Goal: Transaction & Acquisition: Download file/media

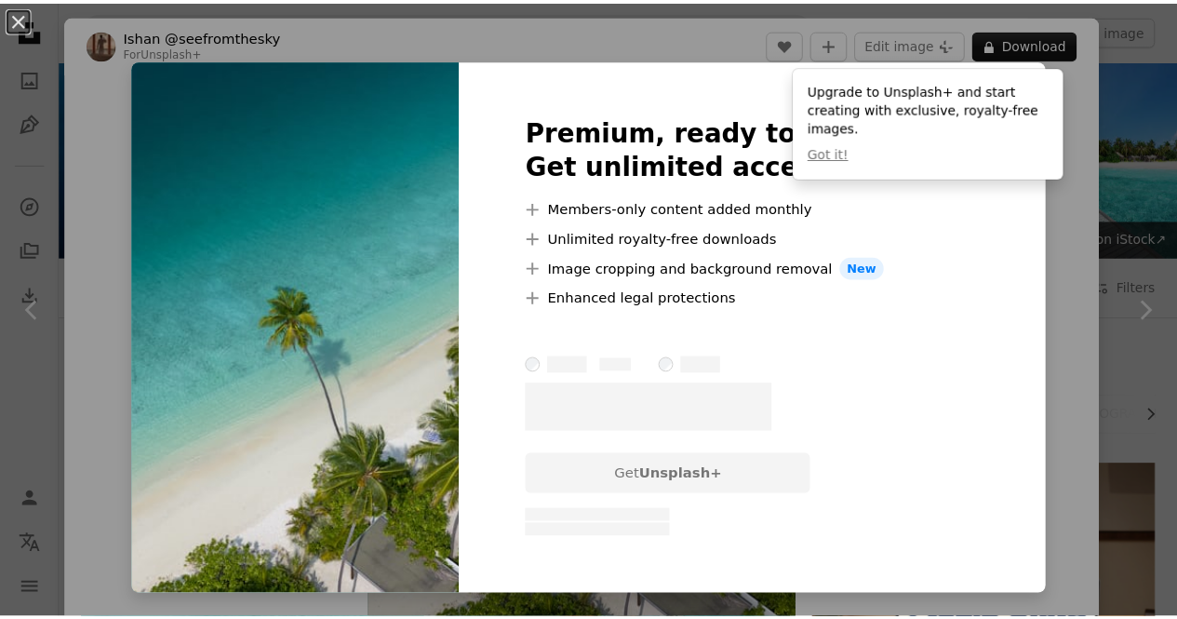
scroll to position [1303, 0]
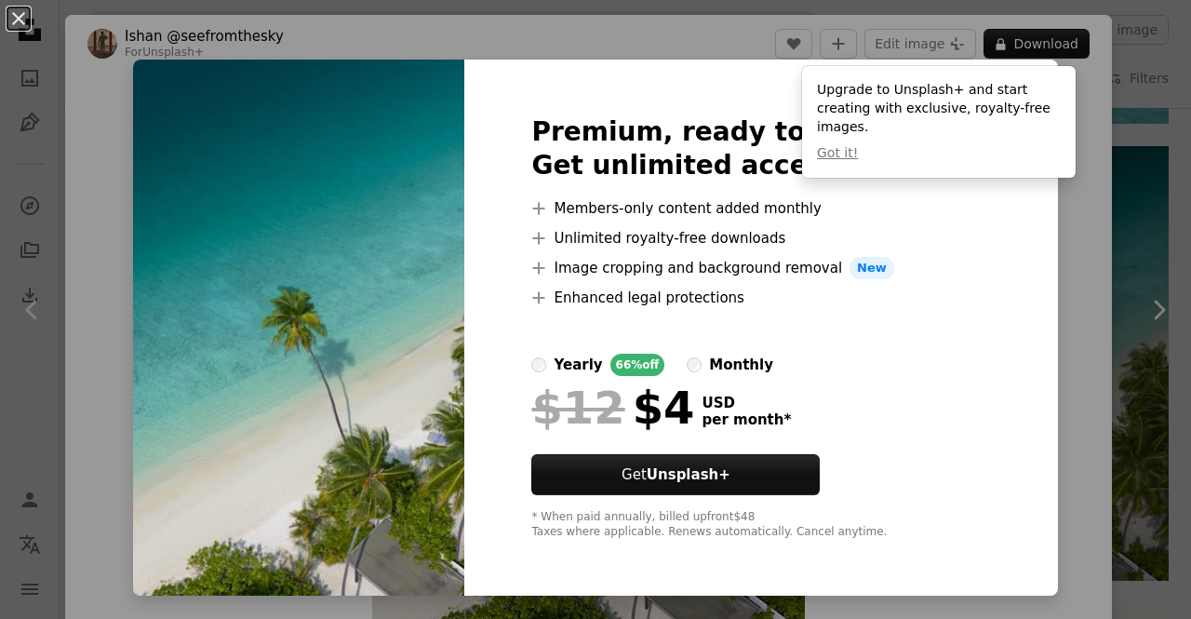
click at [1073, 259] on div "An X shape Premium, ready to use images. Get unlimited access. A plus sign Memb…" at bounding box center [595, 309] width 1191 height 619
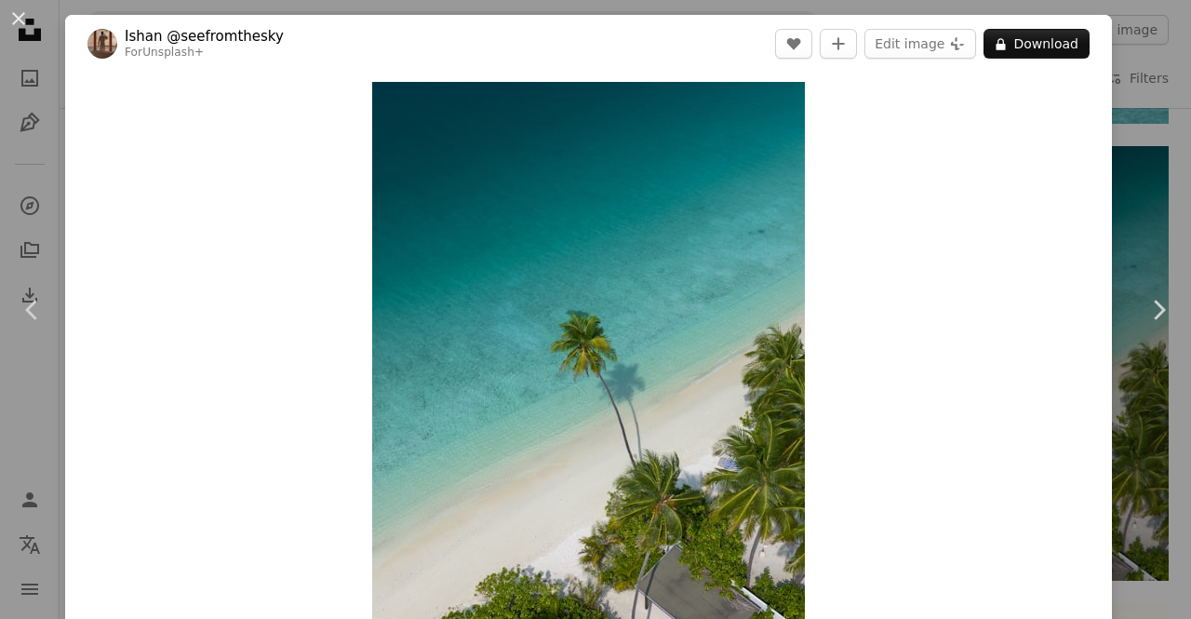
click at [1159, 107] on div "An X shape Chevron left Chevron right [PERSON_NAME] @seefromthesky For Unsplash…" at bounding box center [595, 309] width 1191 height 619
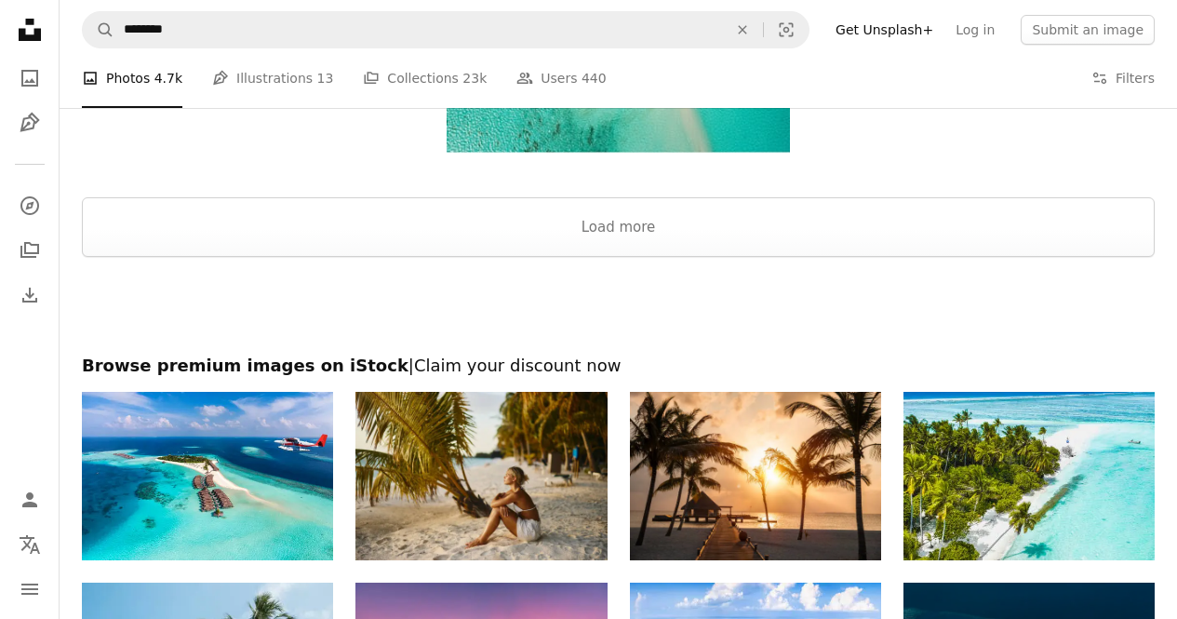
scroll to position [3165, 0]
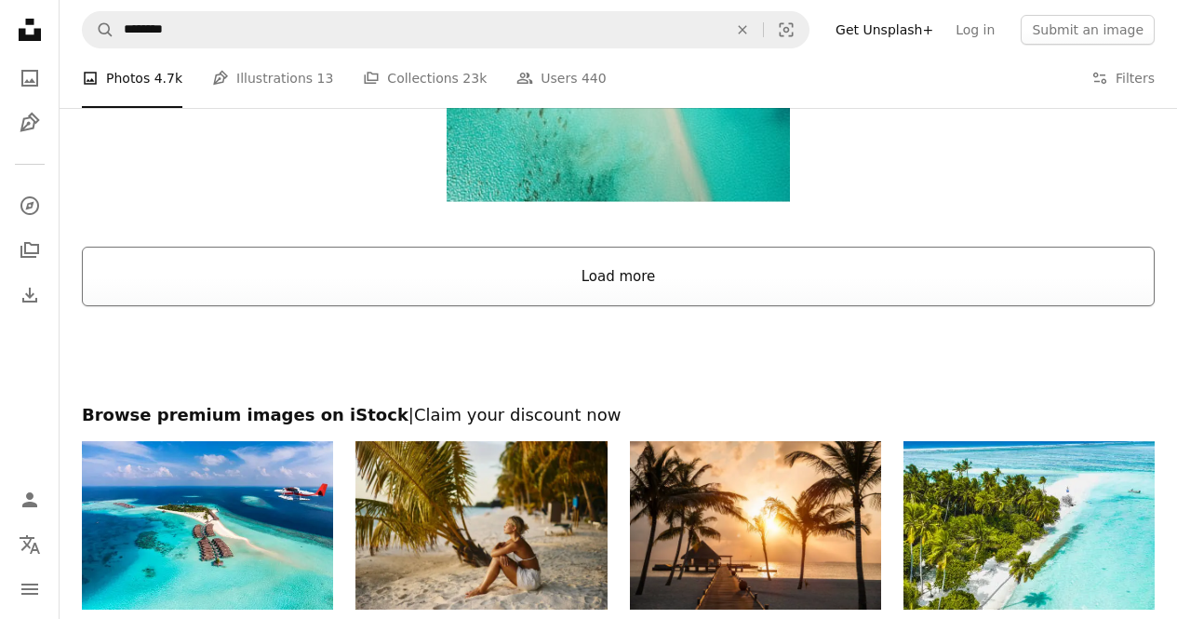
click at [703, 280] on button "Load more" at bounding box center [618, 277] width 1073 height 60
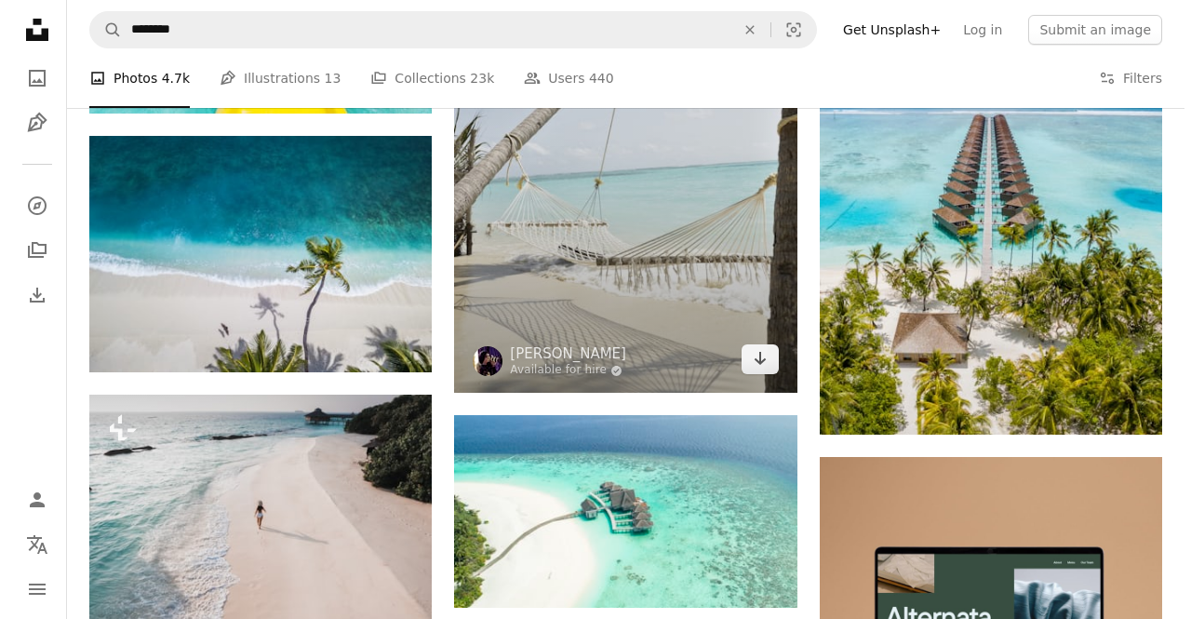
scroll to position [5678, 0]
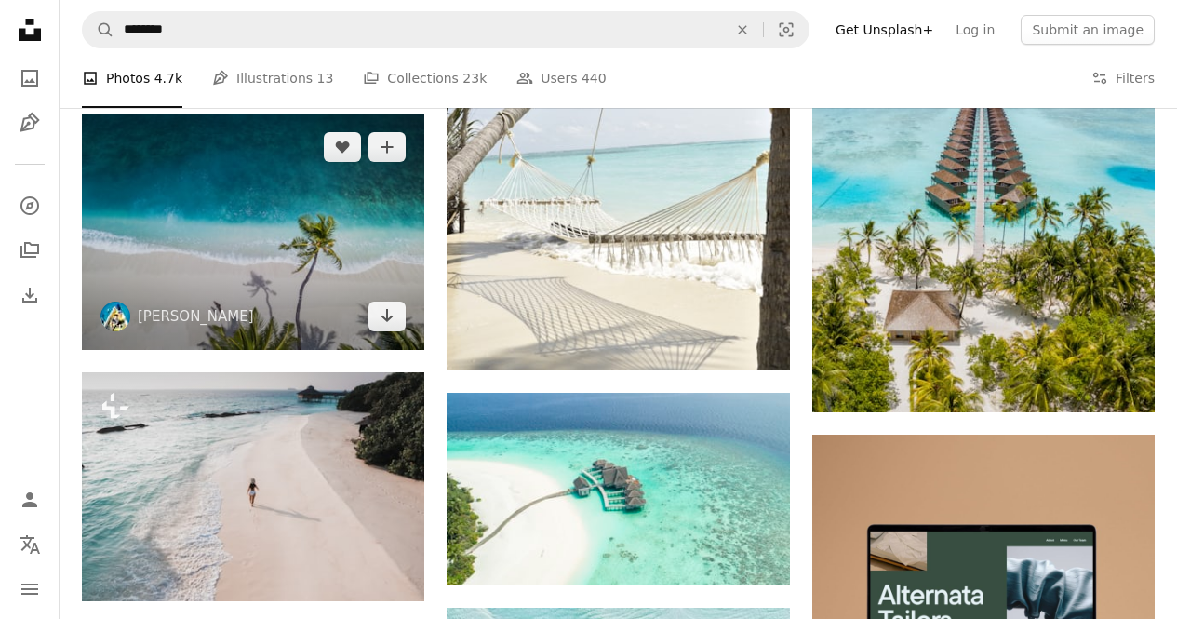
click at [255, 235] on img at bounding box center [253, 232] width 343 height 236
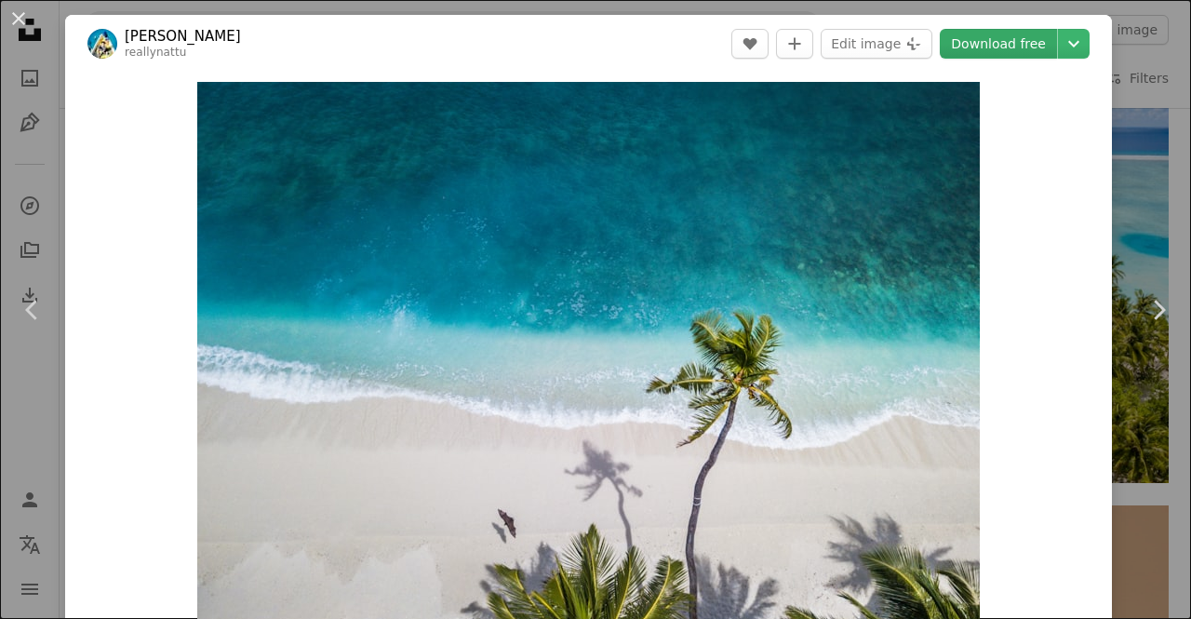
click at [1017, 45] on link "Download free" at bounding box center [998, 44] width 117 height 30
